Goal: Use online tool/utility: Utilize a website feature to perform a specific function

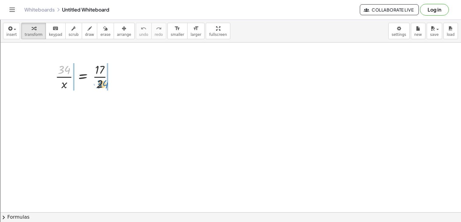
drag, startPoint x: 63, startPoint y: 70, endPoint x: 100, endPoint y: 84, distance: 39.4
click at [100, 84] on div at bounding box center [86, 76] width 68 height 30
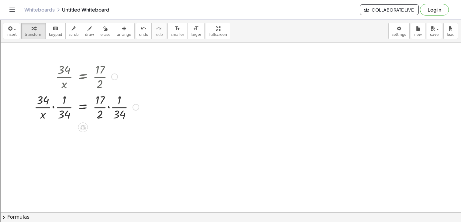
click at [55, 108] on div at bounding box center [86, 106] width 111 height 30
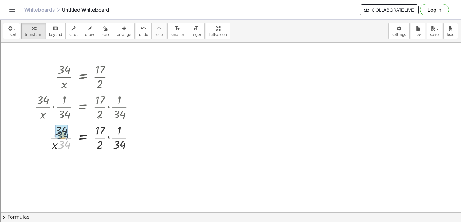
drag, startPoint x: 66, startPoint y: 145, endPoint x: 63, endPoint y: 134, distance: 11.6
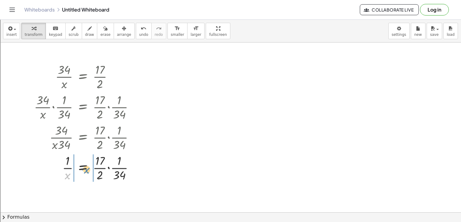
drag, startPoint x: 67, startPoint y: 176, endPoint x: 87, endPoint y: 170, distance: 21.0
click at [87, 170] on div at bounding box center [86, 167] width 111 height 30
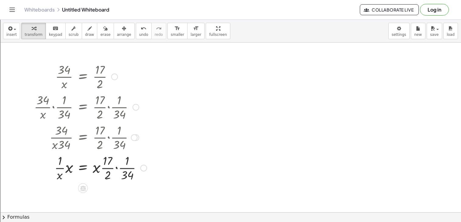
click at [60, 170] on div at bounding box center [90, 167] width 119 height 30
click at [62, 169] on div at bounding box center [90, 167] width 119 height 30
drag, startPoint x: 65, startPoint y: 169, endPoint x: 58, endPoint y: 170, distance: 6.7
click at [58, 170] on div at bounding box center [90, 167] width 119 height 30
drag, startPoint x: 58, startPoint y: 170, endPoint x: 69, endPoint y: 171, distance: 10.6
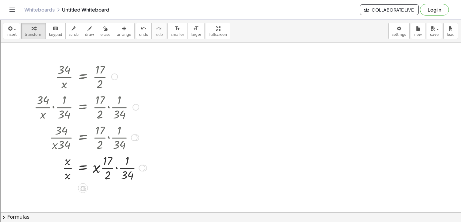
click at [68, 171] on div at bounding box center [90, 167] width 119 height 30
click at [67, 168] on div at bounding box center [90, 167] width 119 height 30
click at [118, 169] on div at bounding box center [90, 167] width 119 height 30
click at [110, 176] on div at bounding box center [86, 167] width 111 height 30
drag, startPoint x: 97, startPoint y: 167, endPoint x: 75, endPoint y: 166, distance: 21.9
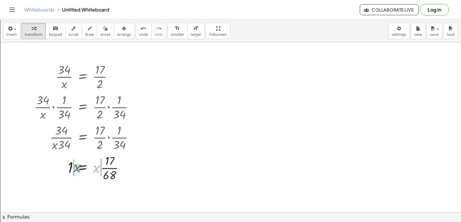
click at [75, 166] on div at bounding box center [86, 167] width 111 height 30
click at [107, 168] on div at bounding box center [89, 167] width 116 height 30
click at [112, 168] on div at bounding box center [89, 167] width 116 height 30
drag, startPoint x: 99, startPoint y: 170, endPoint x: 107, endPoint y: 180, distance: 12.9
click at [103, 167] on div at bounding box center [86, 167] width 111 height 30
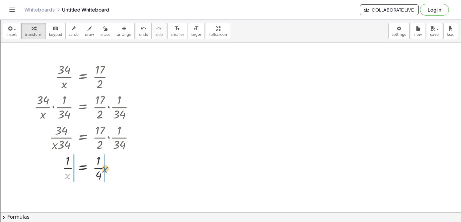
drag, startPoint x: 68, startPoint y: 175, endPoint x: 106, endPoint y: 169, distance: 38.2
click at [106, 169] on div at bounding box center [86, 167] width 111 height 30
click at [63, 168] on div at bounding box center [86, 167] width 111 height 30
click at [68, 170] on div at bounding box center [86, 167] width 111 height 30
drag, startPoint x: 68, startPoint y: 170, endPoint x: 63, endPoint y: 170, distance: 4.9
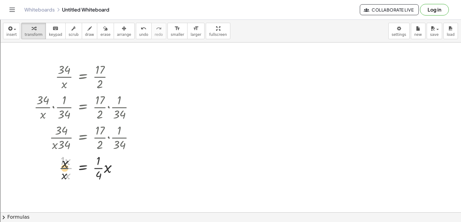
click at [63, 170] on div at bounding box center [86, 167] width 111 height 30
click at [64, 169] on div at bounding box center [86, 167] width 111 height 30
click at [70, 172] on div at bounding box center [86, 167] width 111 height 30
click at [107, 169] on div at bounding box center [86, 167] width 111 height 30
click at [99, 176] on div at bounding box center [86, 167] width 111 height 30
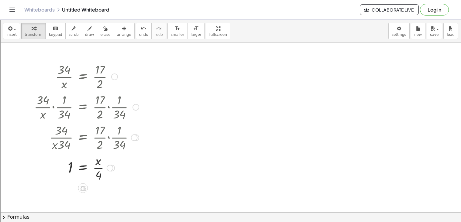
click at [100, 167] on div at bounding box center [86, 167] width 111 height 30
drag, startPoint x: 98, startPoint y: 171, endPoint x: 109, endPoint y: 172, distance: 10.8
click at [109, 172] on div at bounding box center [86, 167] width 111 height 30
drag, startPoint x: 98, startPoint y: 176, endPoint x: 70, endPoint y: 169, distance: 29.8
click at [70, 169] on div at bounding box center [86, 167] width 111 height 30
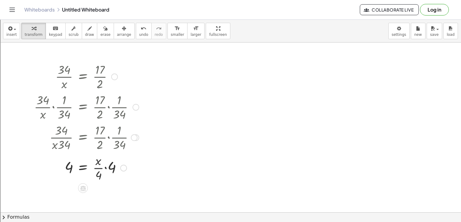
click at [107, 170] on div at bounding box center [86, 167] width 111 height 30
drag, startPoint x: 105, startPoint y: 163, endPoint x: 102, endPoint y: 176, distance: 13.7
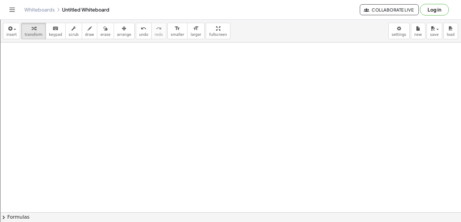
scroll to position [172, 0]
click at [10, 30] on icon "button" at bounding box center [9, 28] width 5 height 7
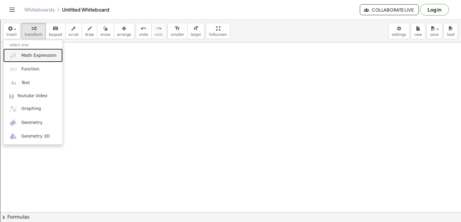
click at [28, 59] on link "Math Expression" at bounding box center [32, 56] width 59 height 14
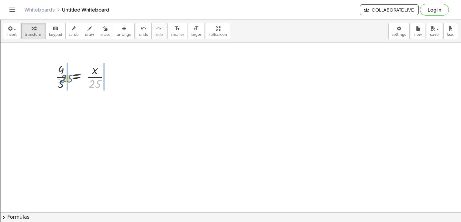
drag, startPoint x: 96, startPoint y: 84, endPoint x: 68, endPoint y: 78, distance: 28.5
click at [68, 78] on div at bounding box center [84, 76] width 65 height 30
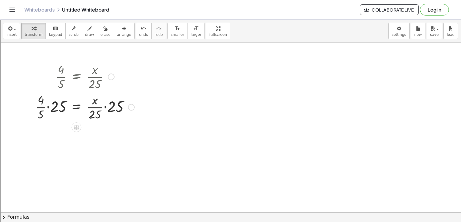
click at [105, 109] on div at bounding box center [84, 106] width 105 height 30
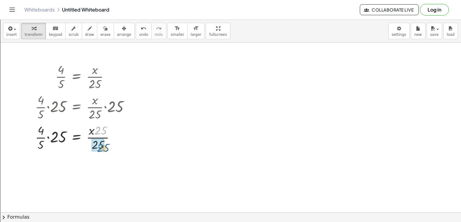
drag, startPoint x: 100, startPoint y: 125, endPoint x: 98, endPoint y: 140, distance: 15.5
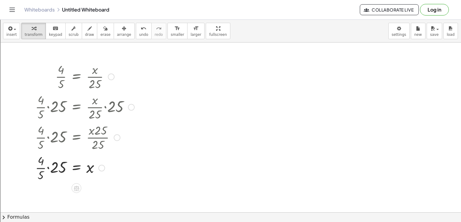
click at [49, 167] on div at bounding box center [84, 167] width 105 height 30
drag, startPoint x: 59, startPoint y: 163, endPoint x: 53, endPoint y: 173, distance: 11.8
click at [54, 200] on div at bounding box center [84, 198] width 105 height 21
click at [55, 200] on div at bounding box center [84, 198] width 105 height 21
click at [57, 200] on div at bounding box center [84, 198] width 105 height 21
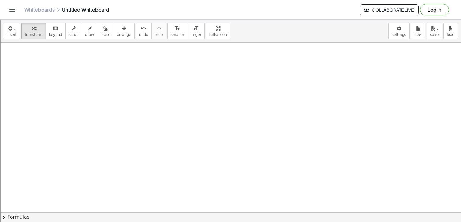
scroll to position [363, 0]
click at [11, 31] on icon "button" at bounding box center [9, 28] width 5 height 7
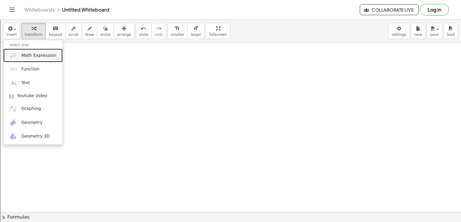
click at [33, 58] on span "Math Expression" at bounding box center [38, 56] width 35 height 6
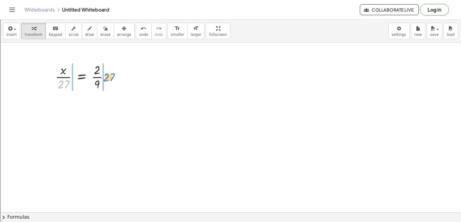
drag, startPoint x: 60, startPoint y: 84, endPoint x: 104, endPoint y: 77, distance: 45.2
click at [104, 77] on div at bounding box center [84, 76] width 64 height 30
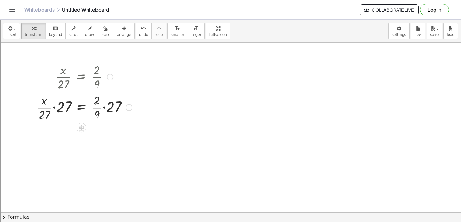
click at [55, 107] on div at bounding box center [84, 107] width 102 height 30
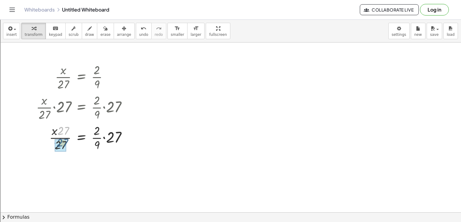
drag, startPoint x: 63, startPoint y: 131, endPoint x: 60, endPoint y: 143, distance: 12.6
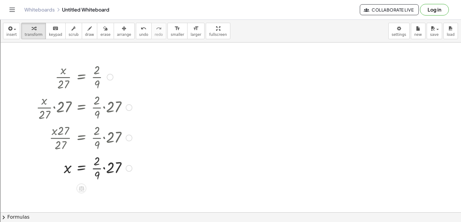
click at [104, 169] on div at bounding box center [84, 167] width 102 height 30
drag, startPoint x: 105, startPoint y: 163, endPoint x: 104, endPoint y: 172, distance: 9.2
click at [101, 199] on div at bounding box center [84, 198] width 102 height 21
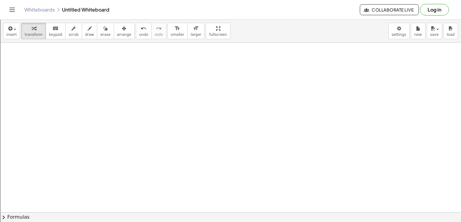
scroll to position [537, 0]
click at [9, 25] on icon "button" at bounding box center [9, 28] width 5 height 7
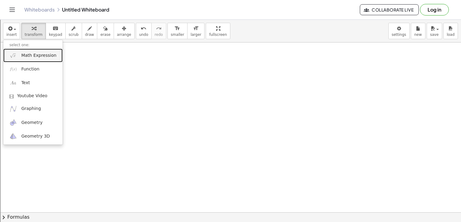
click at [38, 61] on link "Math Expression" at bounding box center [32, 56] width 59 height 14
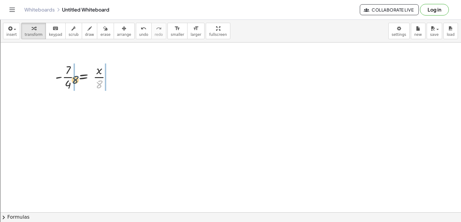
drag, startPoint x: 96, startPoint y: 84, endPoint x: 70, endPoint y: 77, distance: 27.2
click at [70, 77] on div at bounding box center [85, 76] width 67 height 30
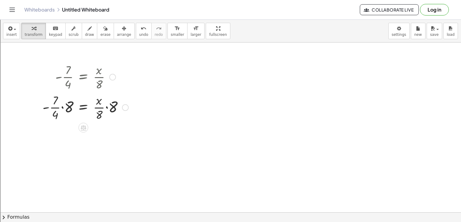
click at [107, 107] on div at bounding box center [85, 107] width 92 height 30
drag, startPoint x: 104, startPoint y: 133, endPoint x: 102, endPoint y: 147, distance: 13.8
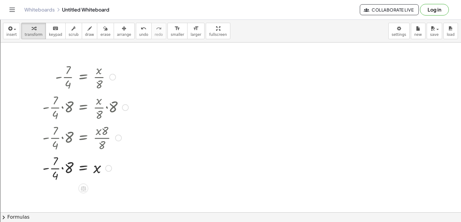
click at [66, 166] on div at bounding box center [85, 167] width 92 height 30
click at [63, 162] on div at bounding box center [85, 167] width 92 height 30
click at [64, 169] on div at bounding box center [85, 167] width 92 height 30
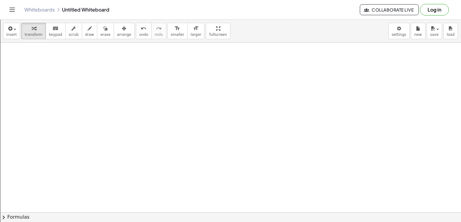
scroll to position [700, 0]
click at [12, 32] on span "insert" at bounding box center [11, 34] width 10 height 4
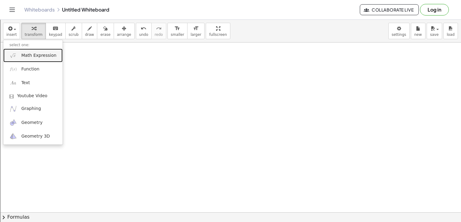
click at [42, 56] on span "Math Expression" at bounding box center [38, 56] width 35 height 6
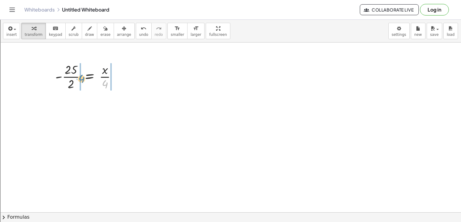
drag, startPoint x: 105, startPoint y: 82, endPoint x: 82, endPoint y: 77, distance: 24.0
click at [82, 77] on div at bounding box center [88, 76] width 72 height 30
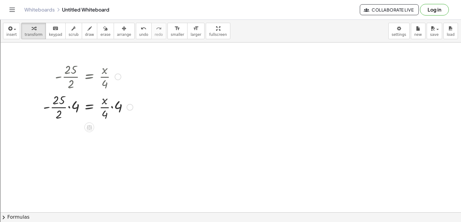
click at [68, 107] on div at bounding box center [88, 106] width 96 height 30
click at [112, 138] on div at bounding box center [88, 137] width 96 height 30
drag, startPoint x: 110, startPoint y: 132, endPoint x: 107, endPoint y: 143, distance: 11.3
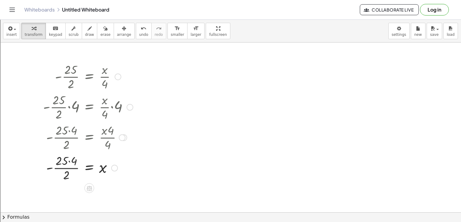
click at [69, 162] on div at bounding box center [88, 167] width 96 height 30
click at [68, 173] on div at bounding box center [88, 167] width 96 height 30
